Goal: Navigation & Orientation: Find specific page/section

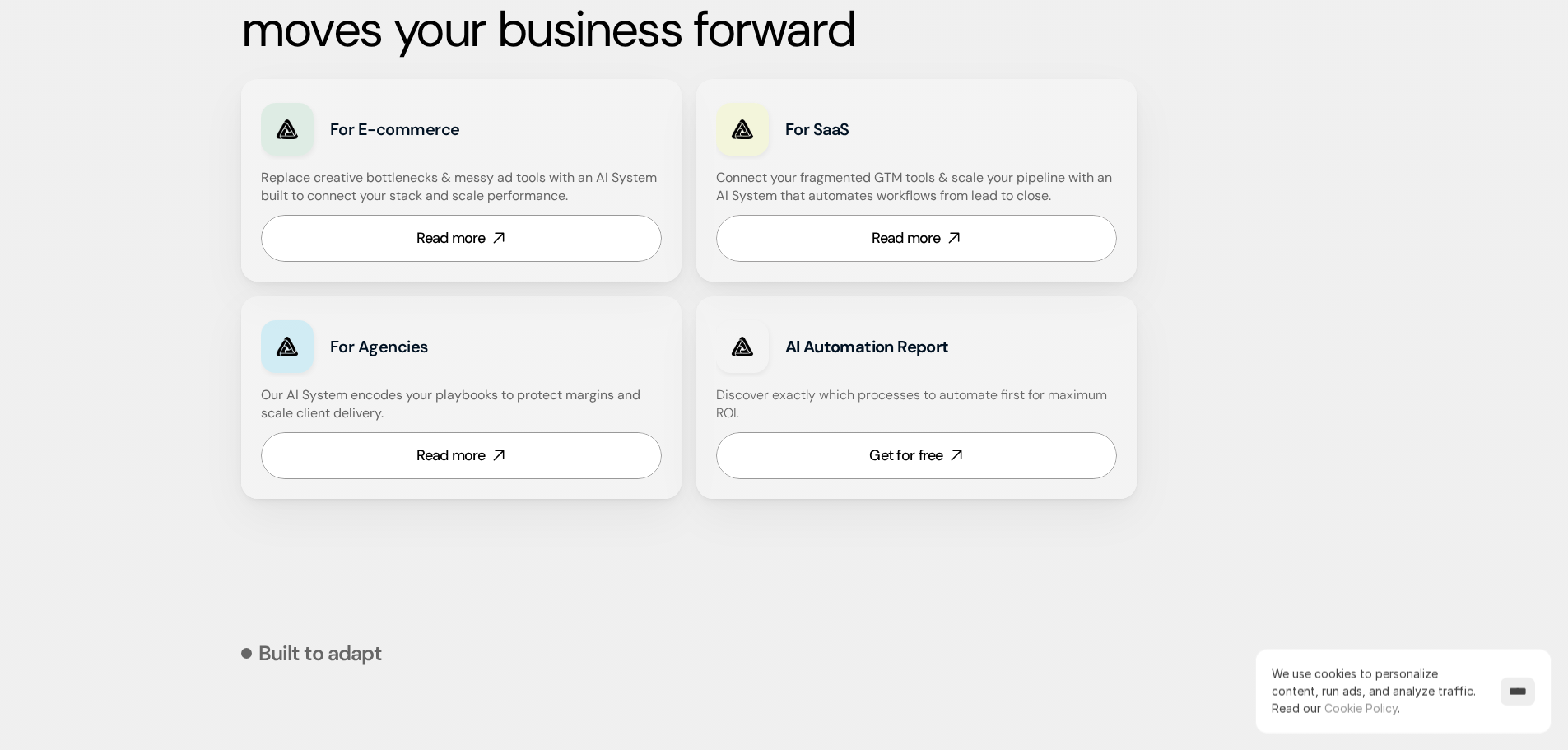
scroll to position [988, 0]
click at [944, 448] on link "Get for free" at bounding box center [916, 454] width 401 height 47
click at [481, 459] on div "Read more" at bounding box center [451, 454] width 69 height 20
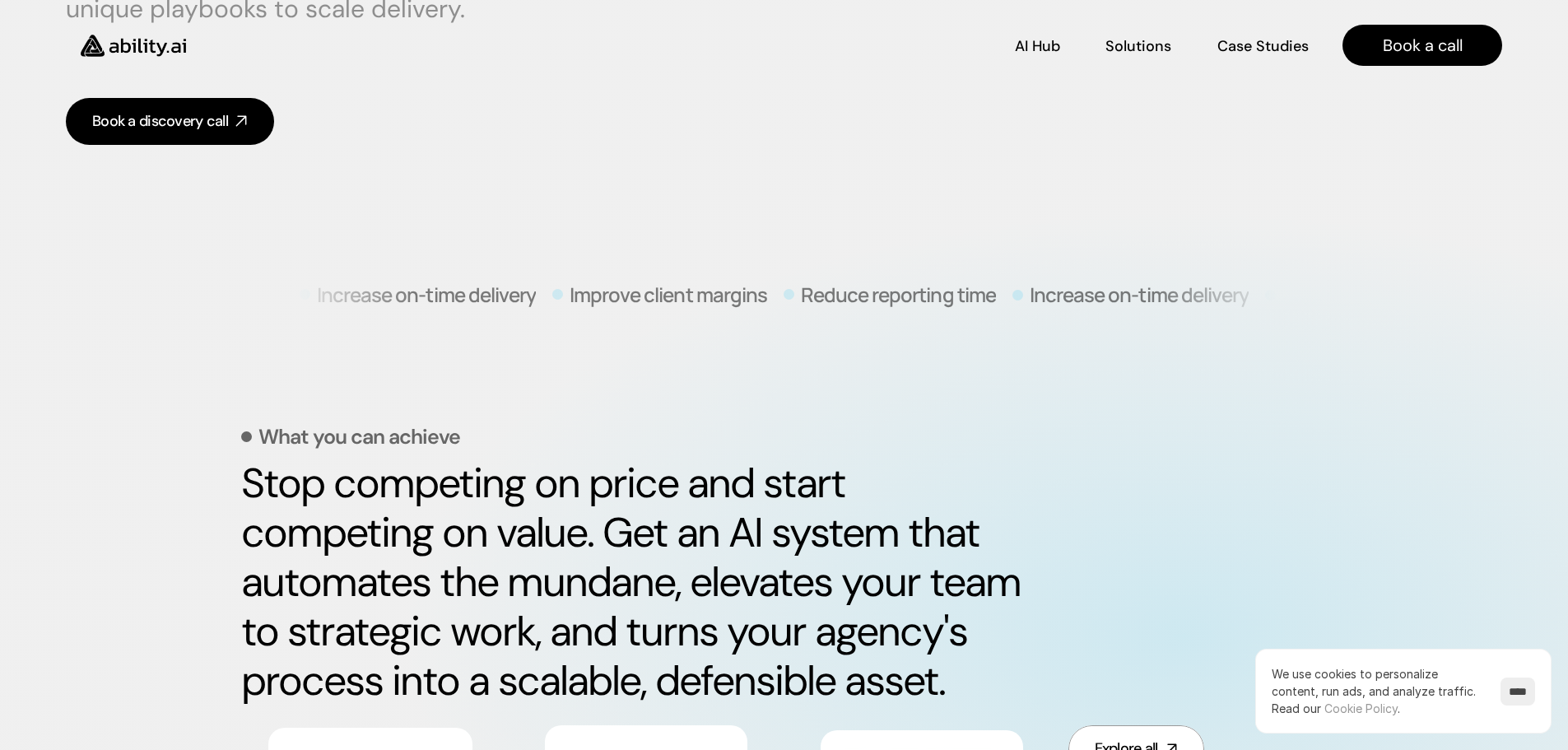
scroll to position [411, 0]
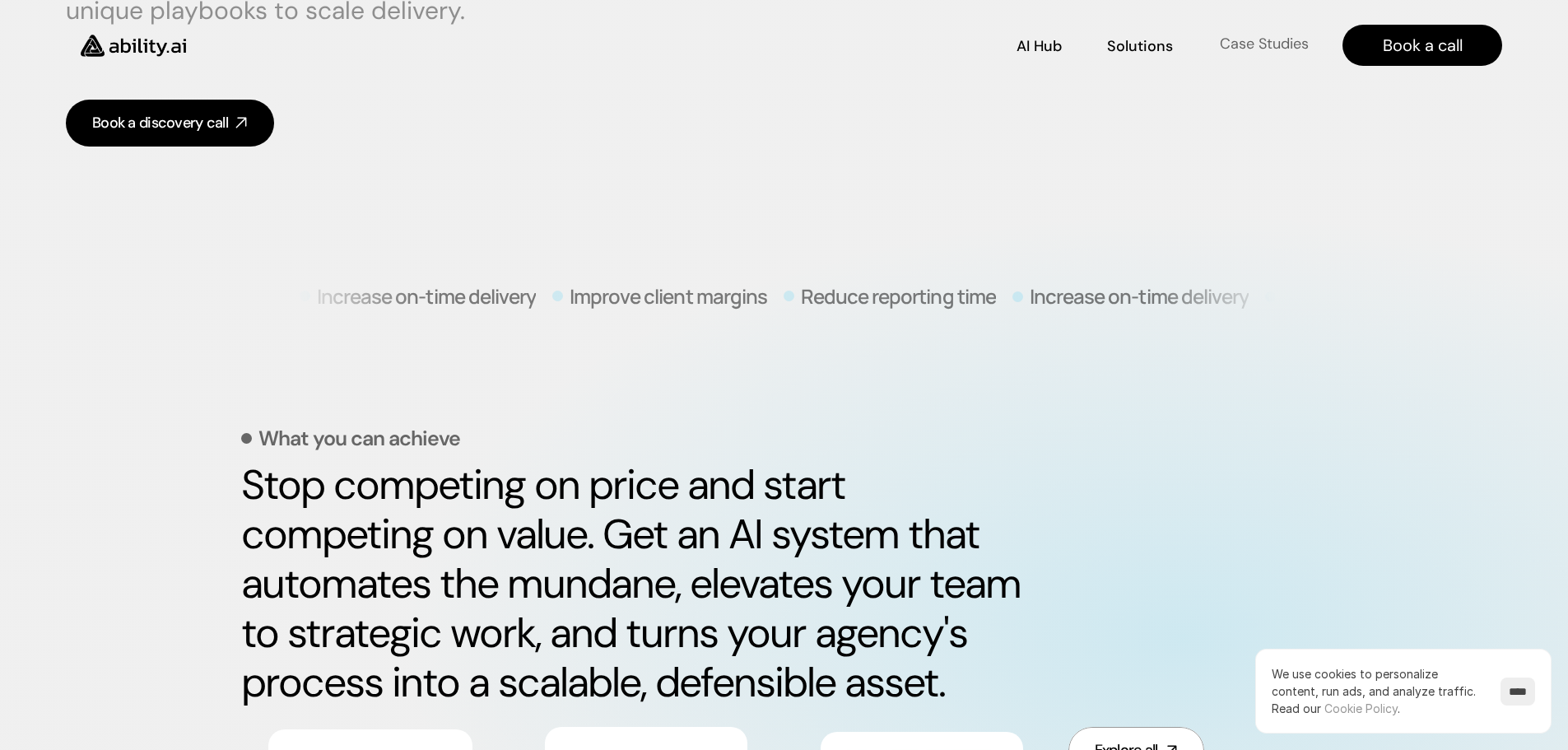
click at [1254, 46] on p "Case Studies" at bounding box center [1263, 44] width 89 height 20
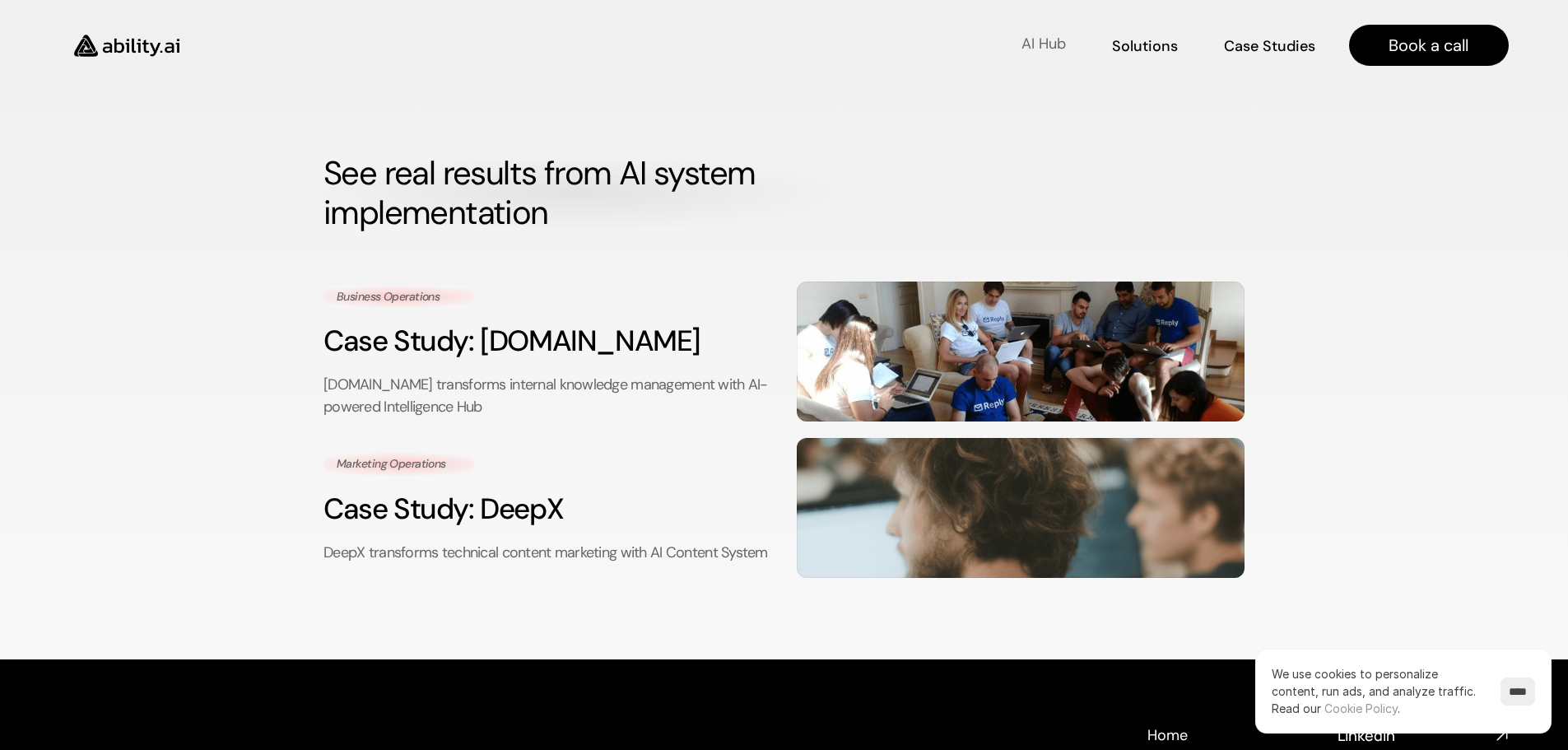
click at [1044, 55] on link "AI Hub AI Hub" at bounding box center [1044, 45] width 45 height 28
